Goal: Transaction & Acquisition: Purchase product/service

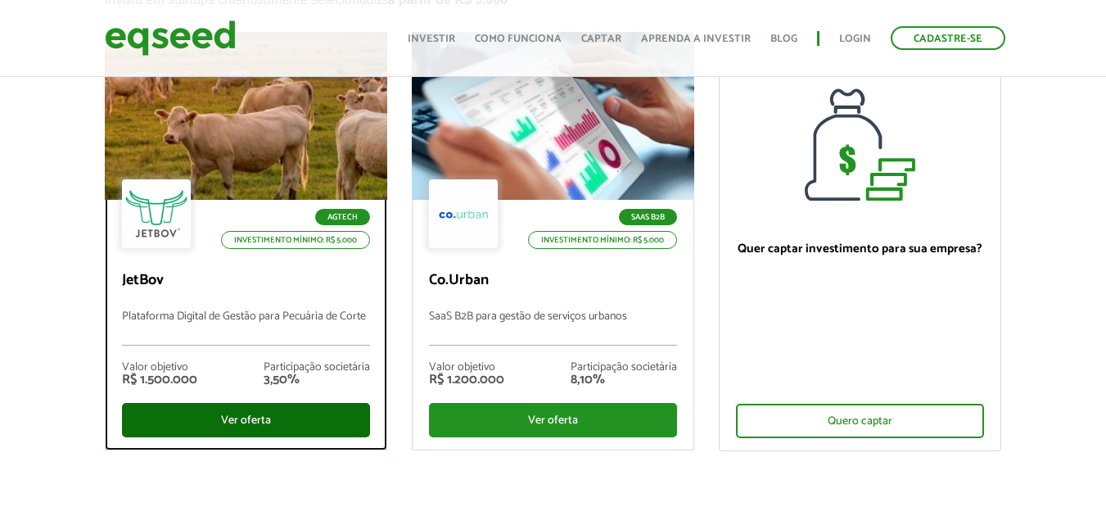
click at [272, 413] on div "Ver oferta" at bounding box center [246, 420] width 248 height 34
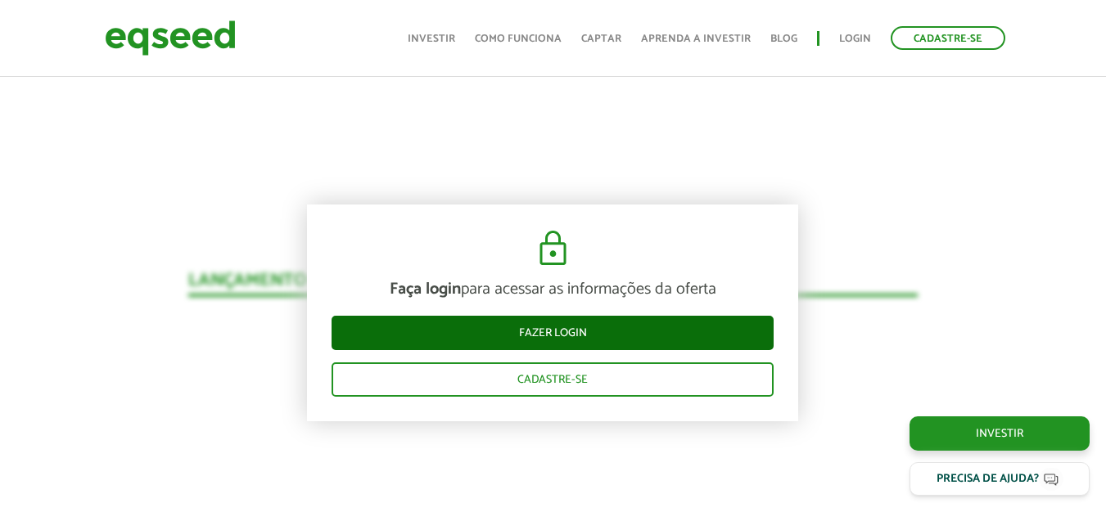
scroll to position [1921, 0]
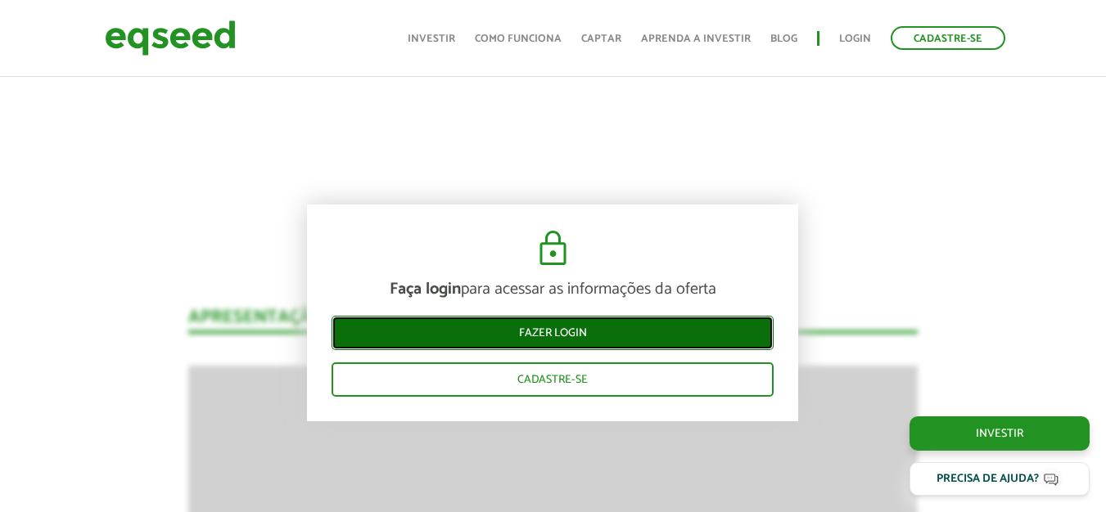
click at [594, 333] on link "Fazer login" at bounding box center [552, 333] width 442 height 34
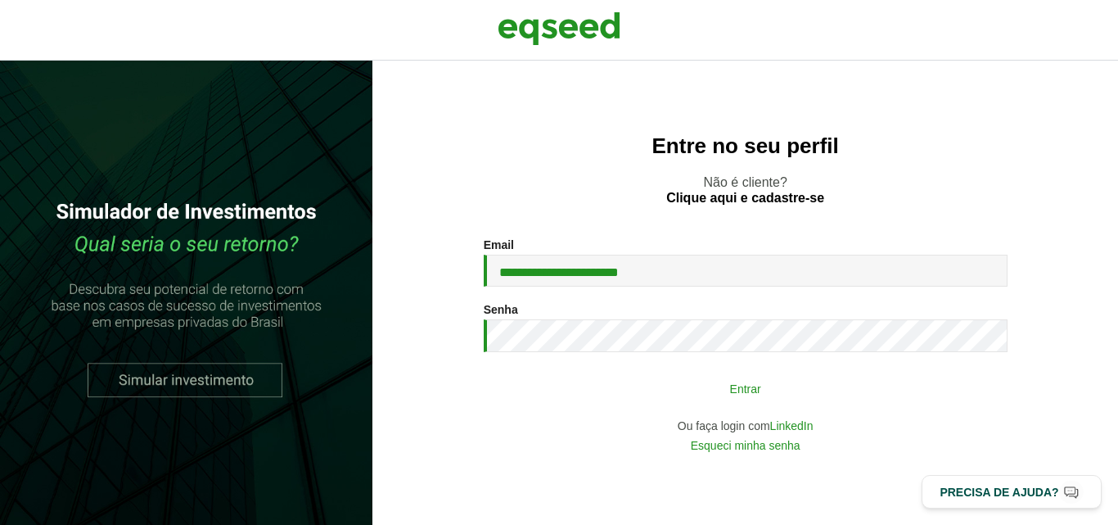
click at [688, 381] on button "Entrar" at bounding box center [746, 387] width 426 height 31
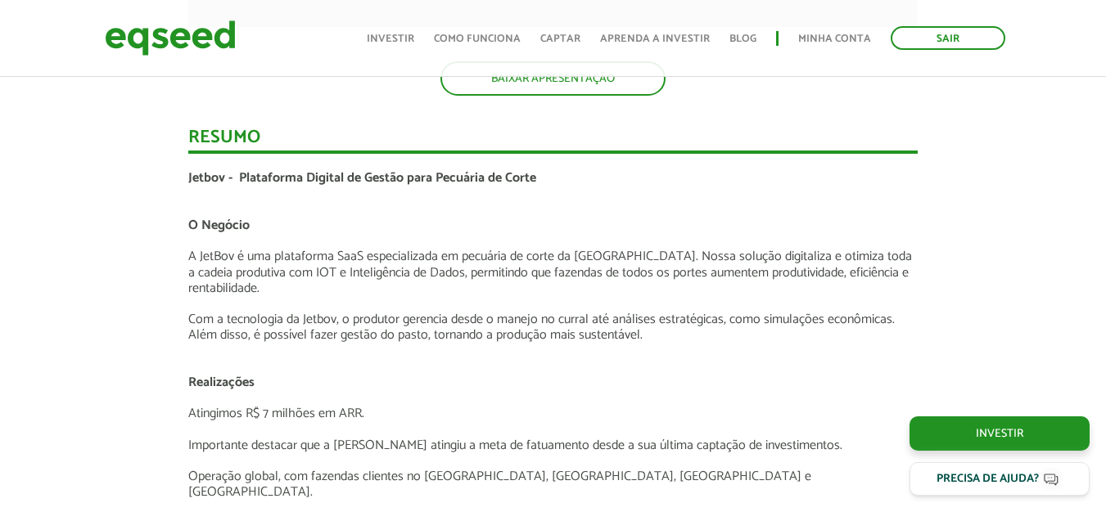
scroll to position [2619, 0]
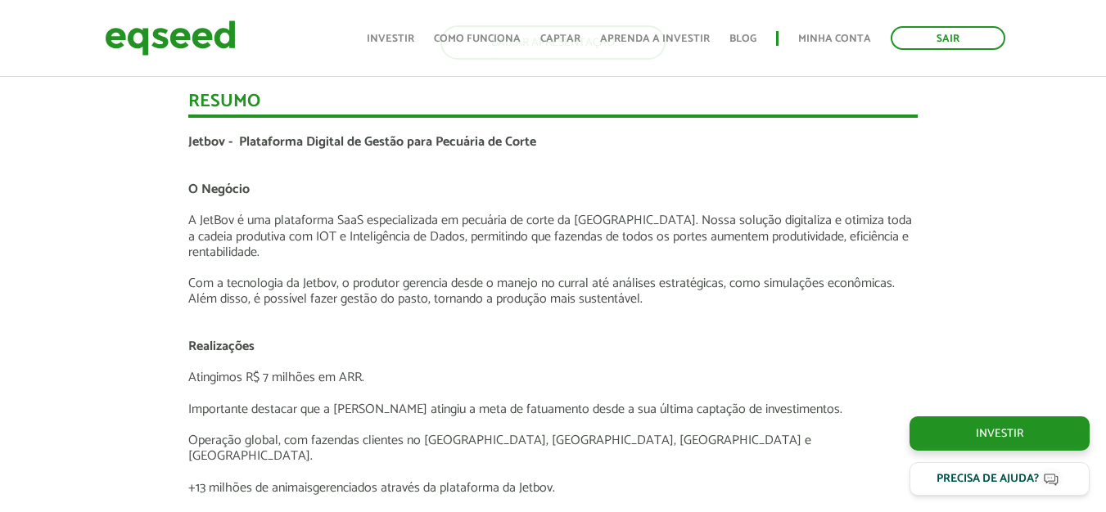
click at [664, 260] on p at bounding box center [552, 268] width 729 height 16
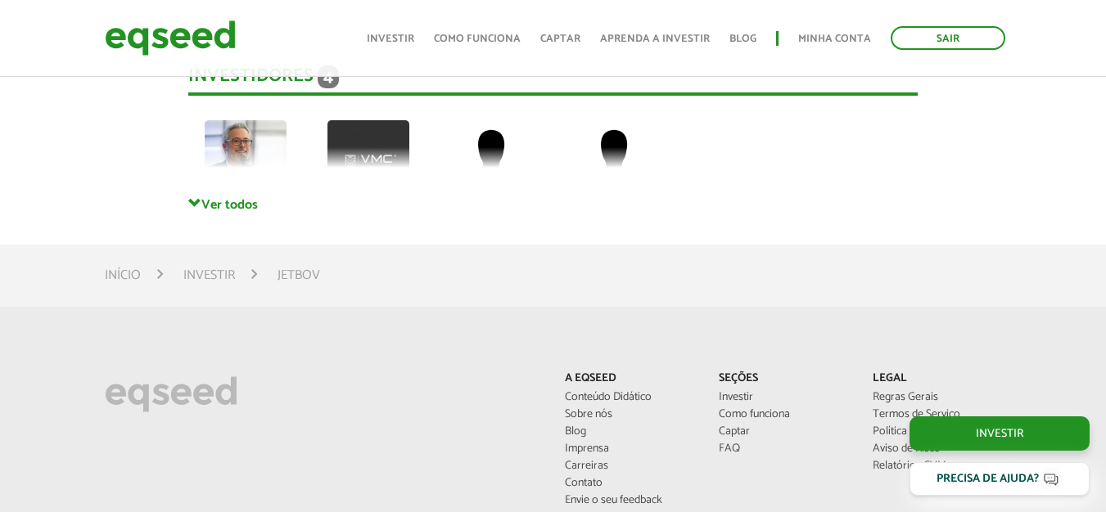
scroll to position [4583, 0]
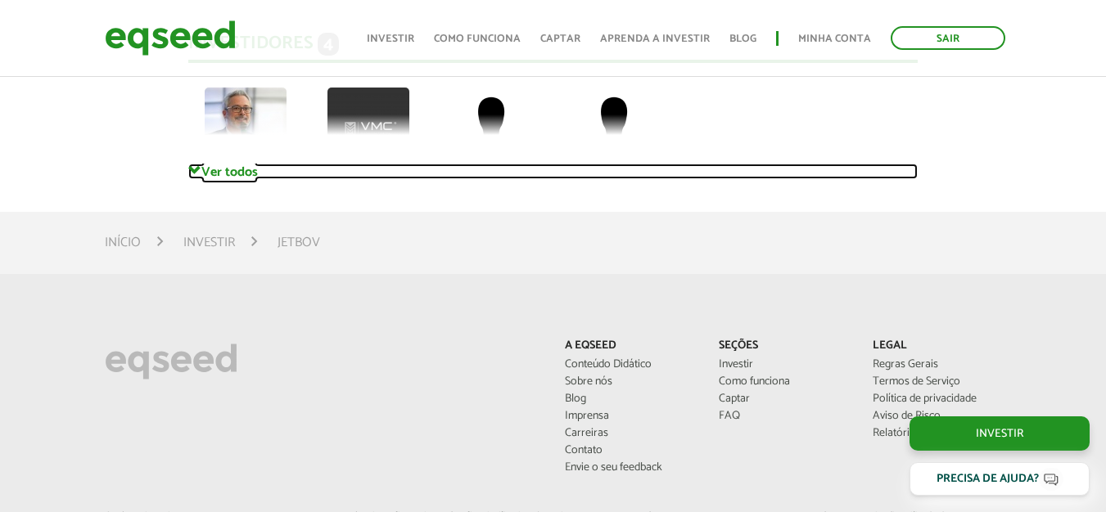
click at [232, 164] on link "Ver todos" at bounding box center [552, 172] width 729 height 16
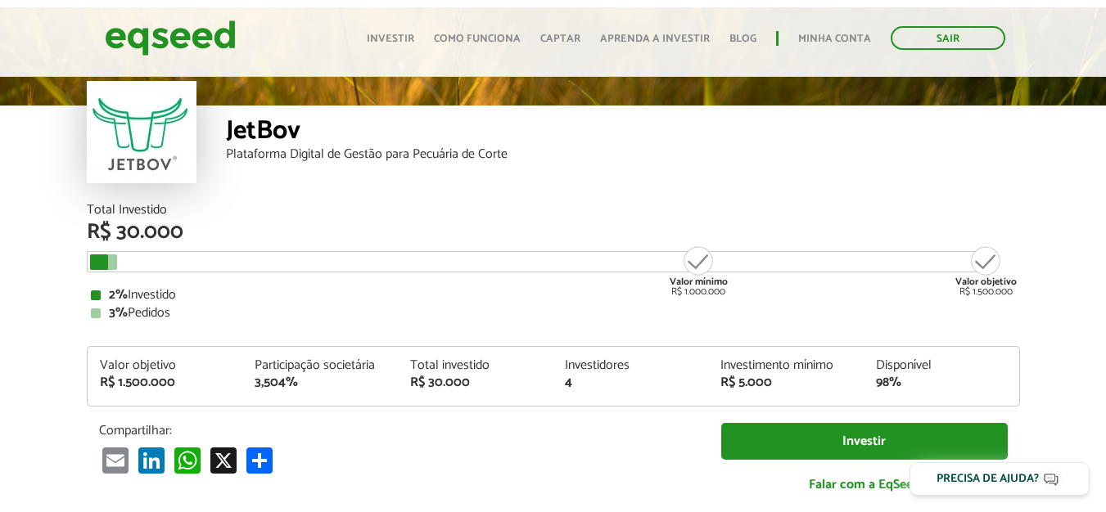
scroll to position [0, 0]
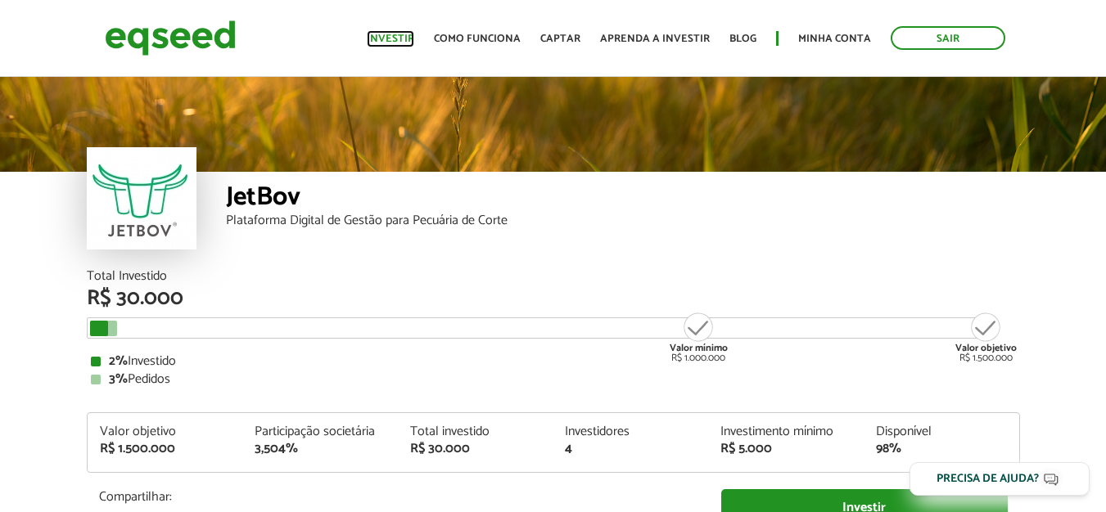
click at [400, 41] on link "Investir" at bounding box center [390, 39] width 47 height 11
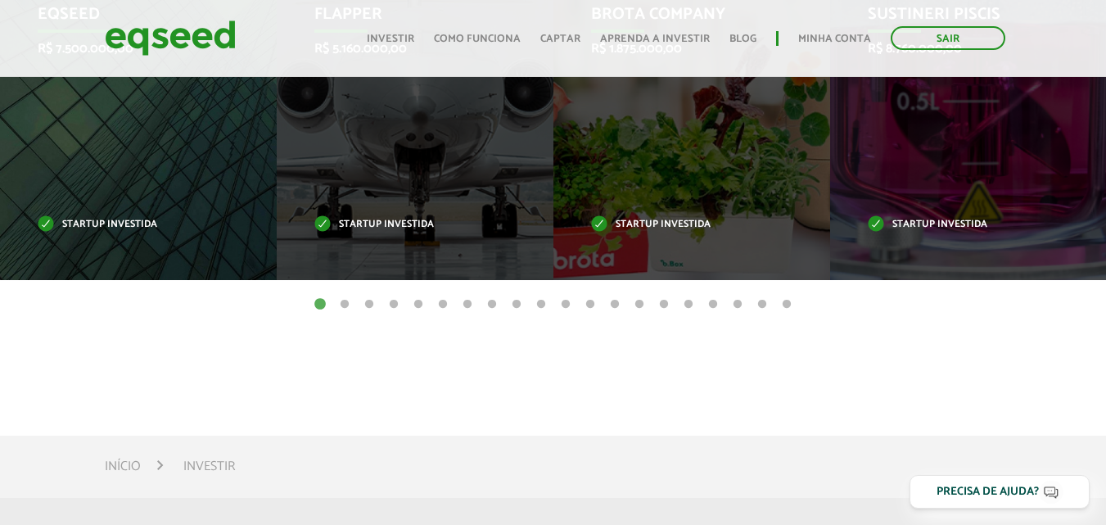
click at [75, 214] on div "EqSeed R$ 7.500.000,00 Startup investida" at bounding box center [126, 117] width 252 height 325
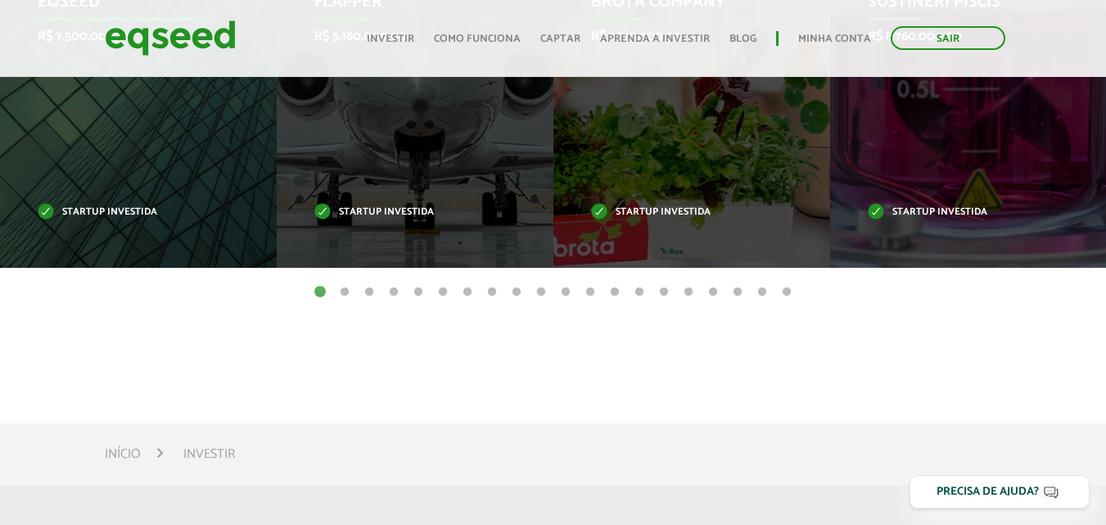
scroll to position [1146, 0]
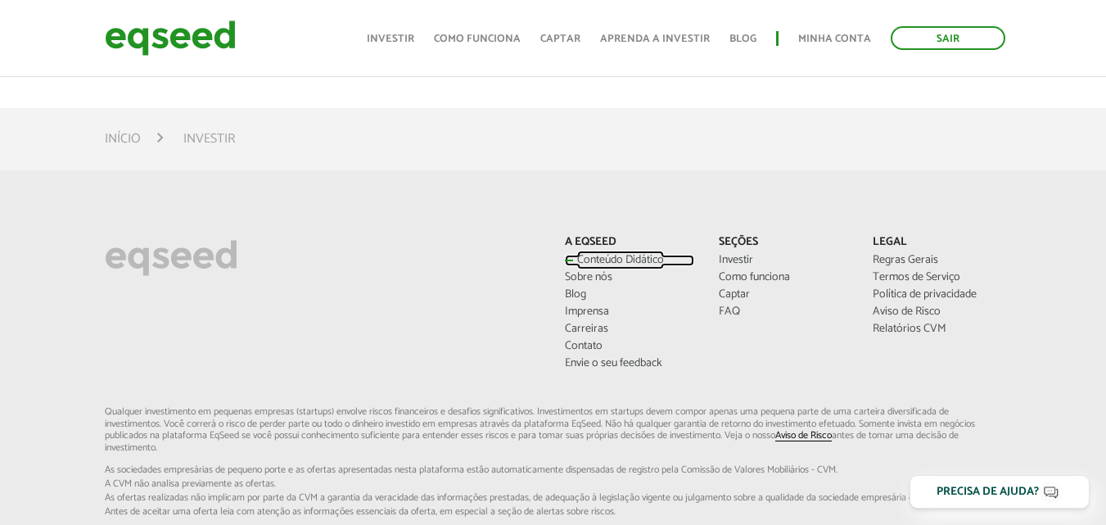
click at [625, 259] on link "Conteúdo Didático" at bounding box center [629, 260] width 129 height 11
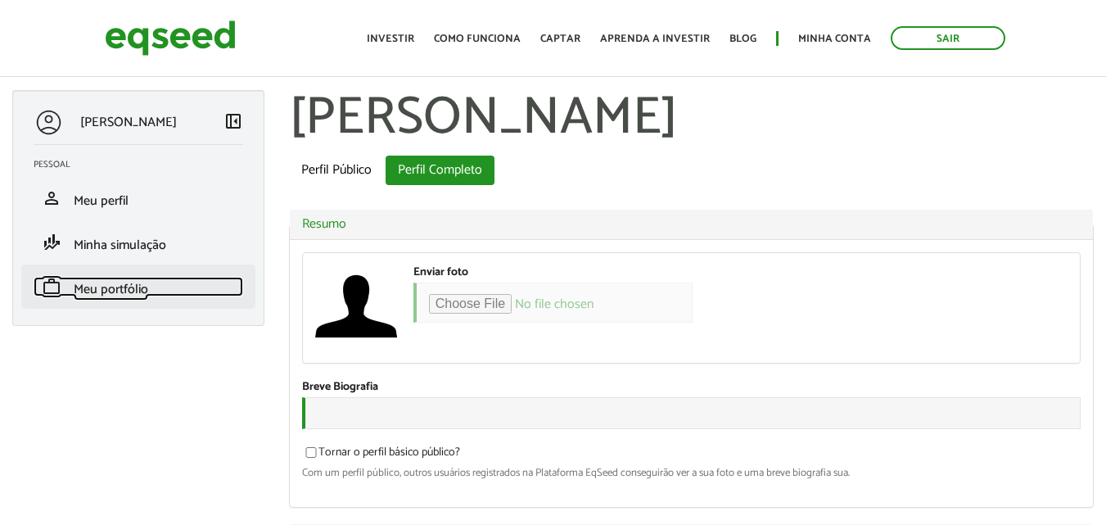
click at [128, 294] on span "Meu portfólio" at bounding box center [111, 289] width 74 height 22
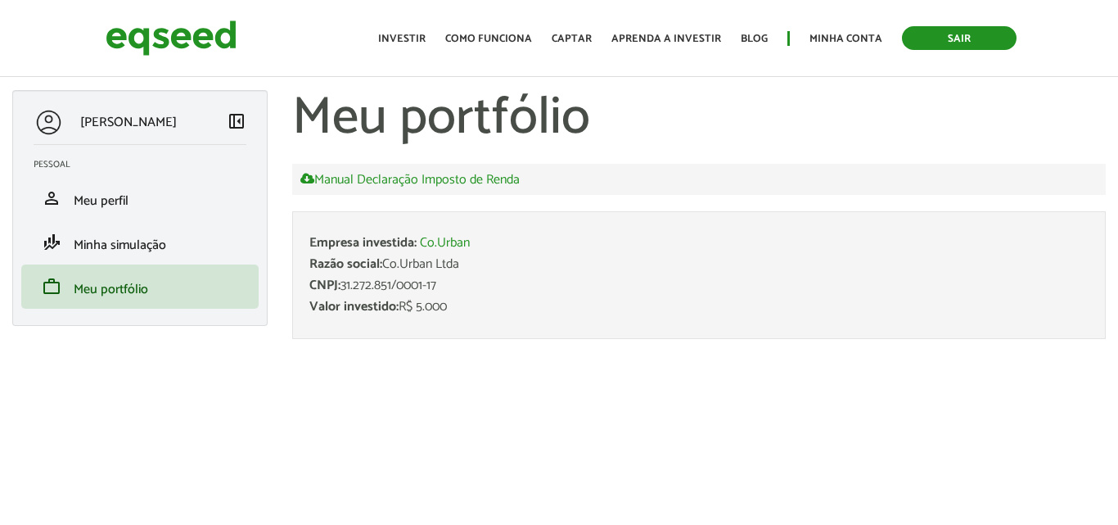
click at [965, 34] on link "Sair" at bounding box center [959, 38] width 115 height 24
